Goal: Task Accomplishment & Management: Use online tool/utility

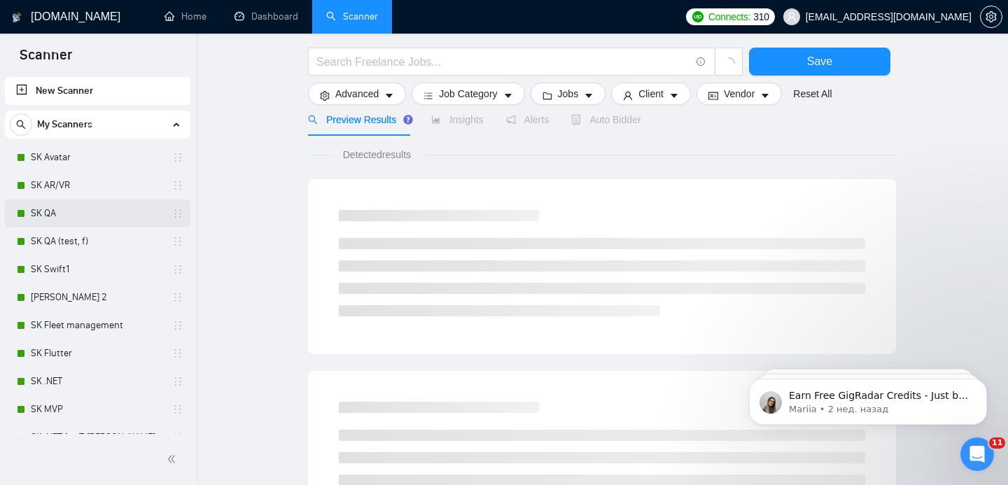
click at [57, 220] on link "SK QA" at bounding box center [97, 213] width 133 height 28
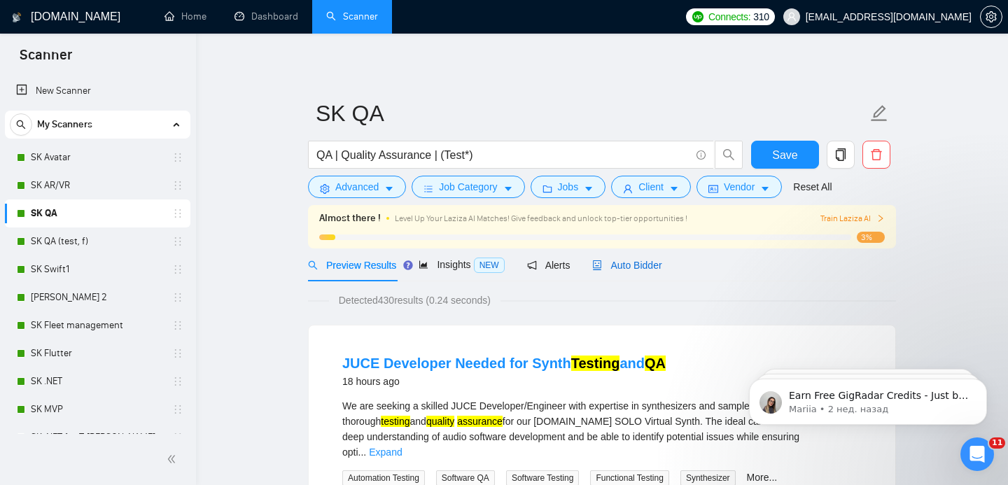
click at [628, 262] on span "Auto Bidder" at bounding box center [626, 265] width 69 height 11
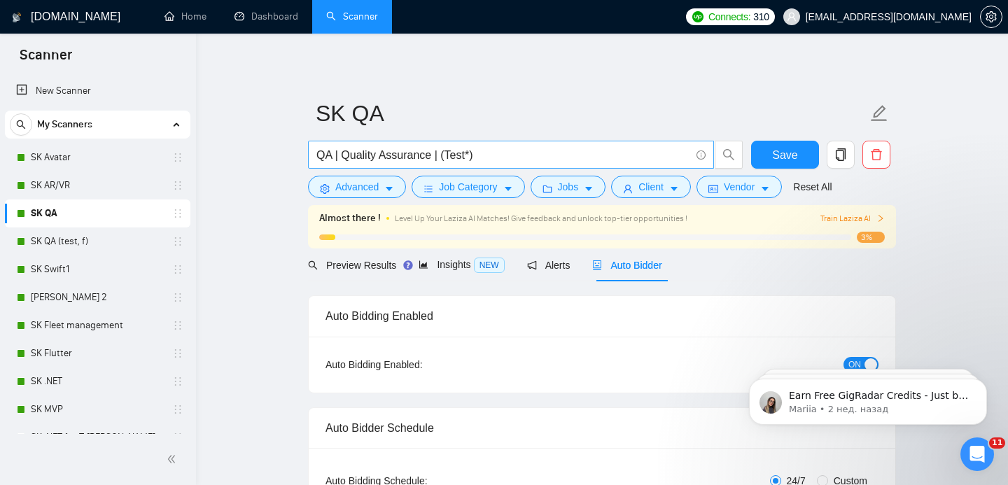
checkbox input "true"
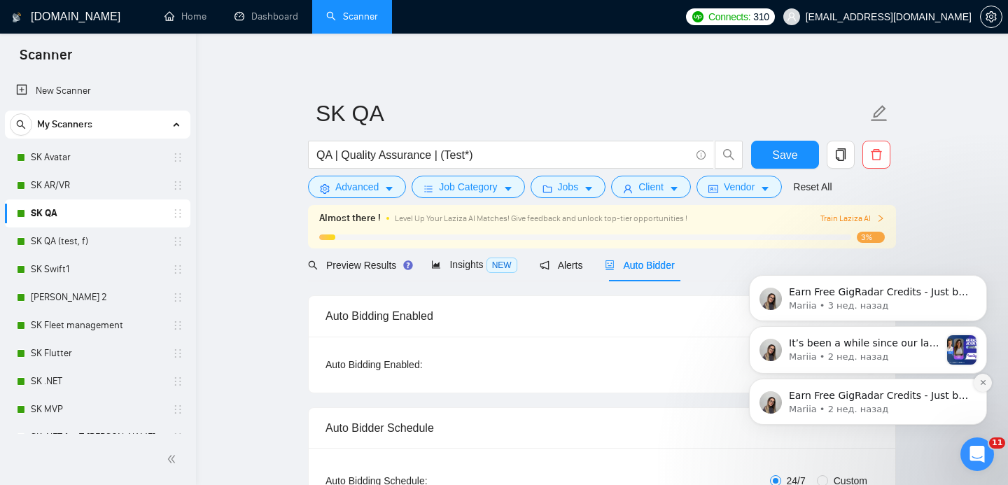
click at [985, 382] on icon "Dismiss notification" at bounding box center [983, 383] width 8 height 8
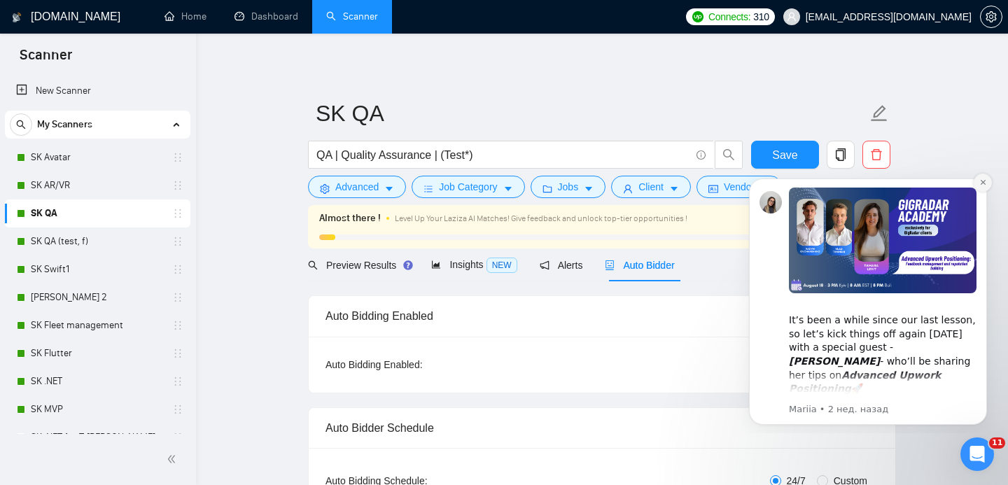
click at [979, 182] on icon "Dismiss notification" at bounding box center [983, 182] width 8 height 8
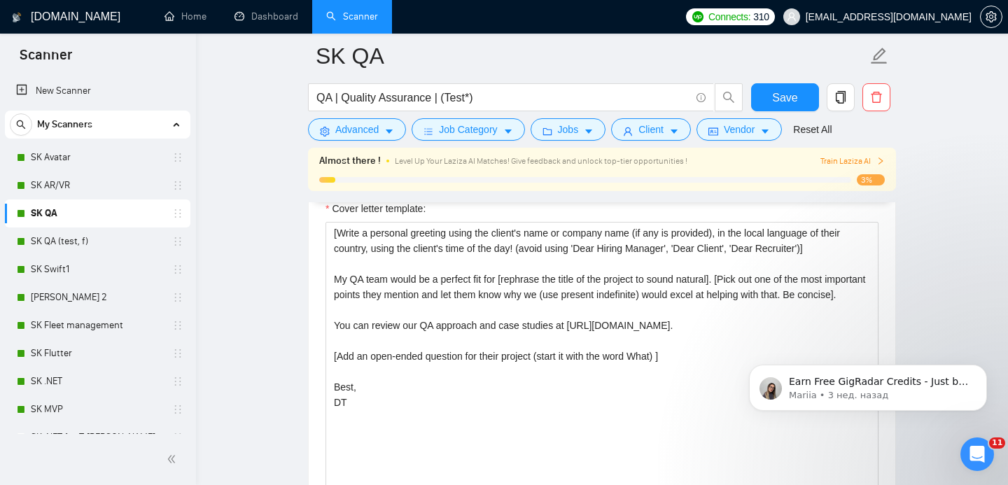
scroll to position [1622, 0]
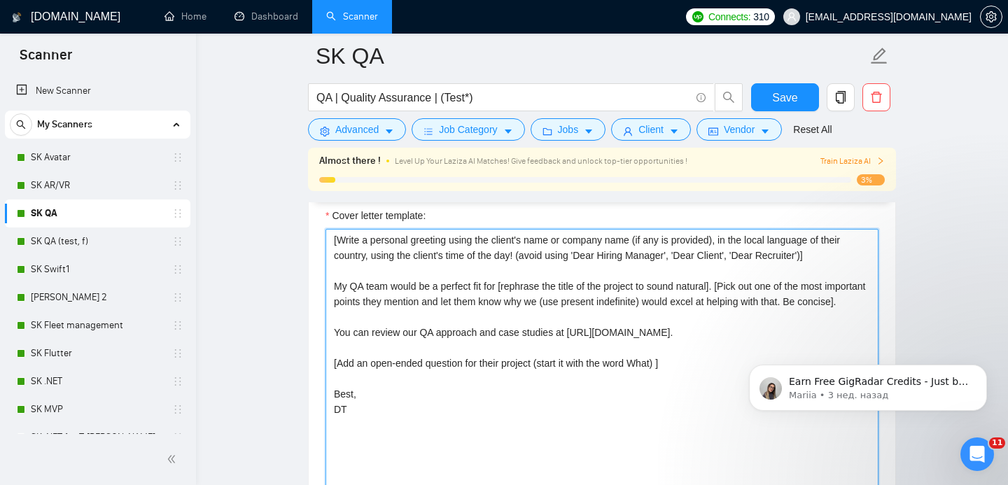
click at [379, 346] on textarea "[Write a personal greeting using the client's name or company name (if any is p…" at bounding box center [601, 386] width 553 height 315
